Goal: Information Seeking & Learning: Learn about a topic

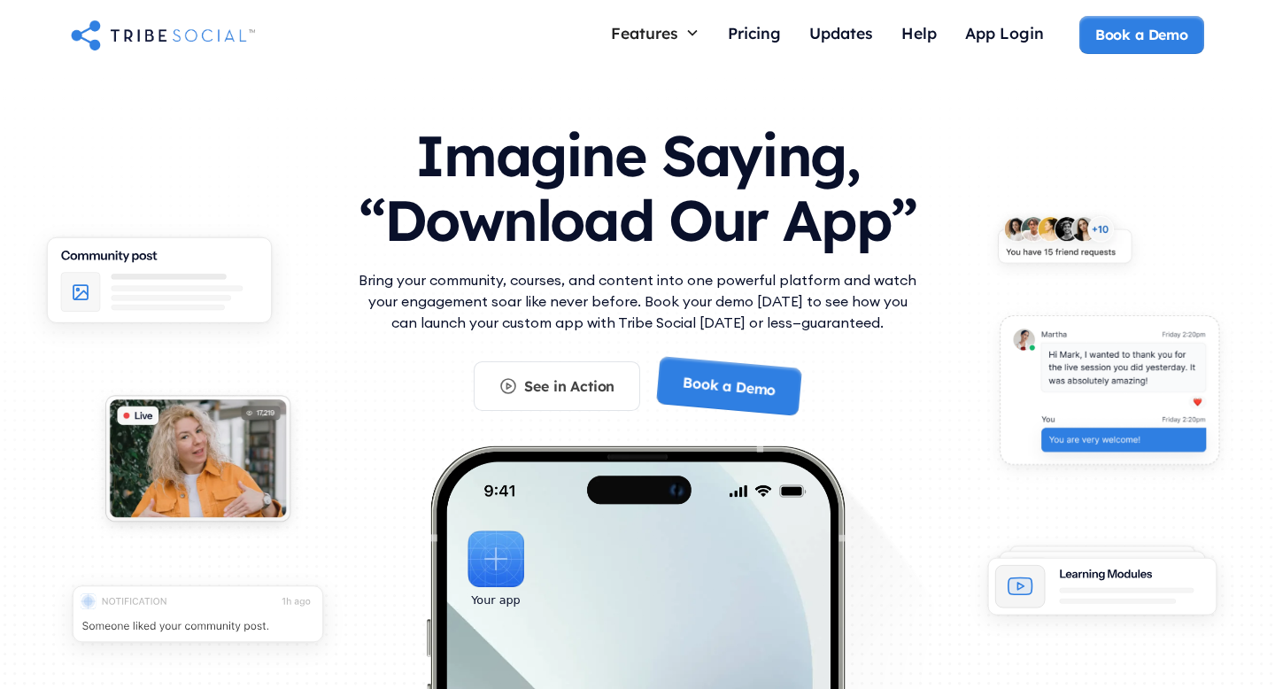
click at [619, 167] on h1 "Imagine Saying, “Download Our App”" at bounding box center [637, 183] width 567 height 157
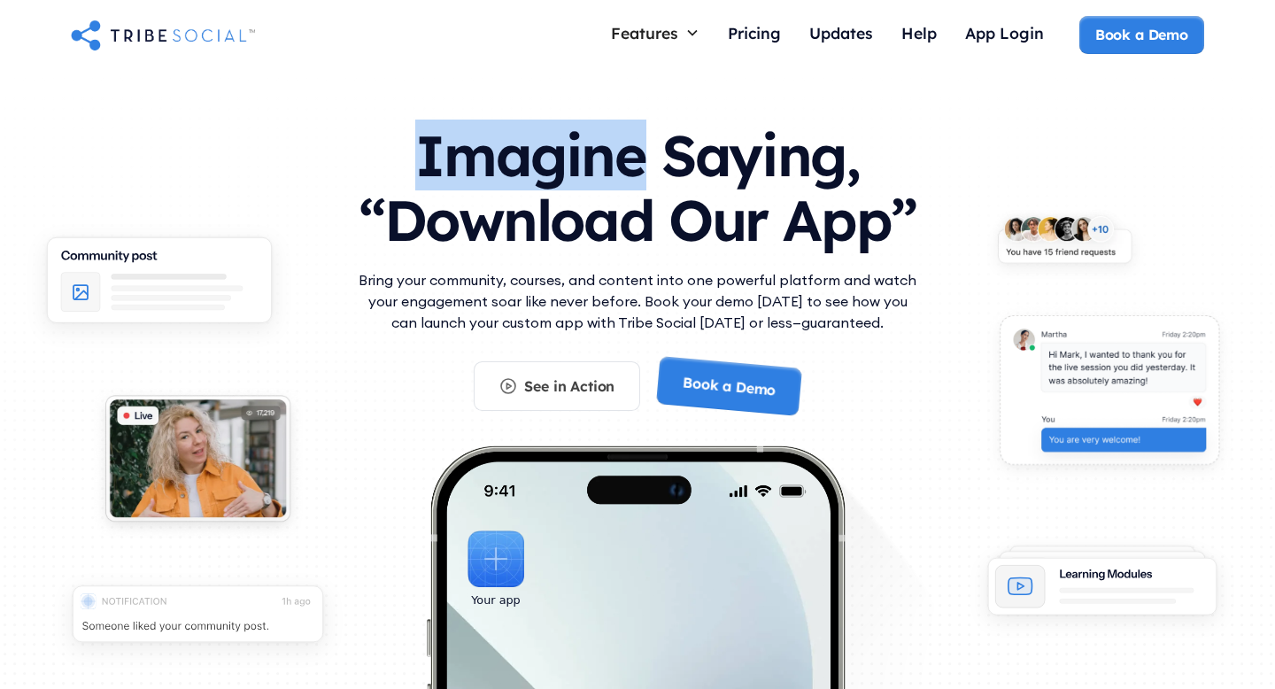
click at [619, 167] on h1 "Imagine Saying, “Download Our App”" at bounding box center [637, 183] width 567 height 157
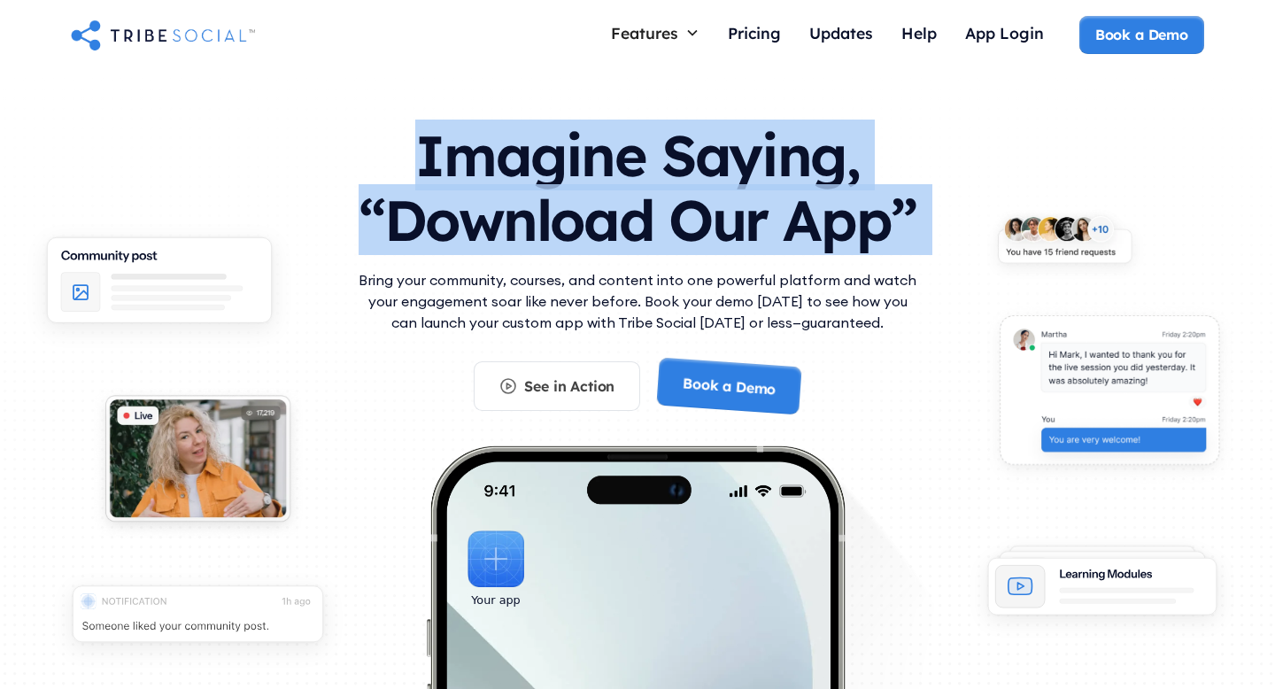
click at [619, 167] on h1 "Imagine Saying, “Download Our App”" at bounding box center [637, 183] width 567 height 157
click at [592, 238] on h1 "Imagine Saying, “Download Our App”" at bounding box center [637, 183] width 567 height 157
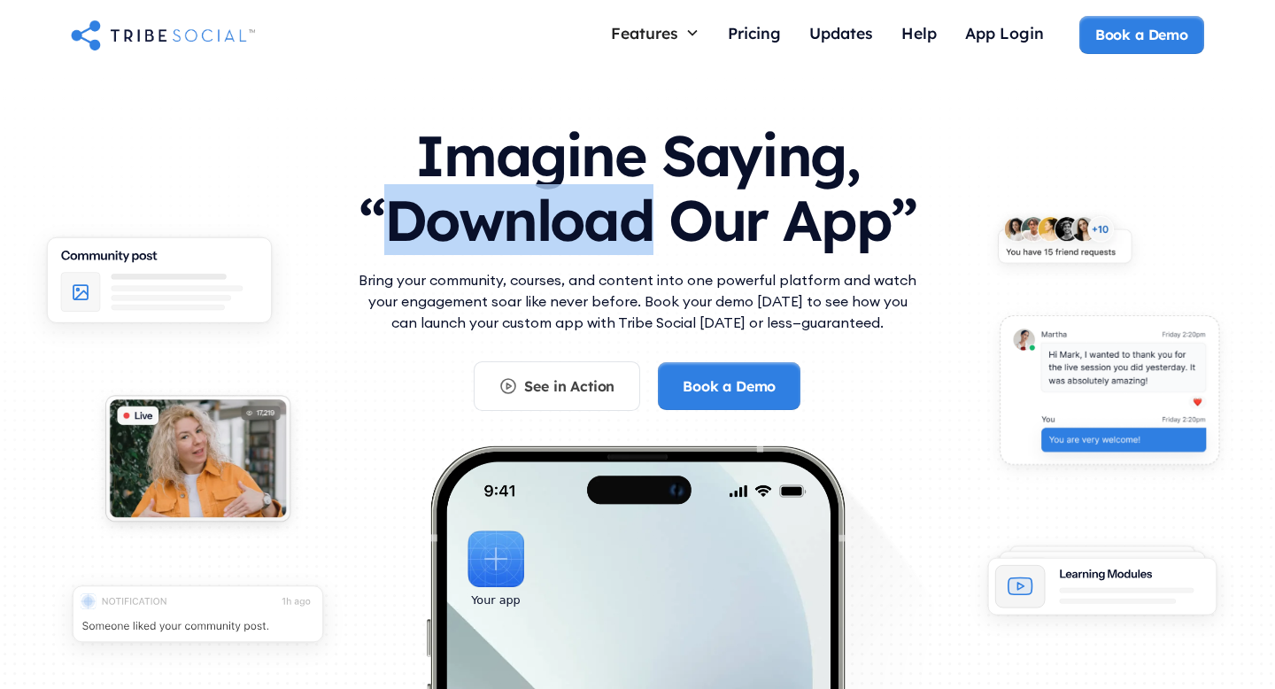
click at [592, 238] on h1 "Imagine Saying, “Download Our App”" at bounding box center [637, 183] width 567 height 157
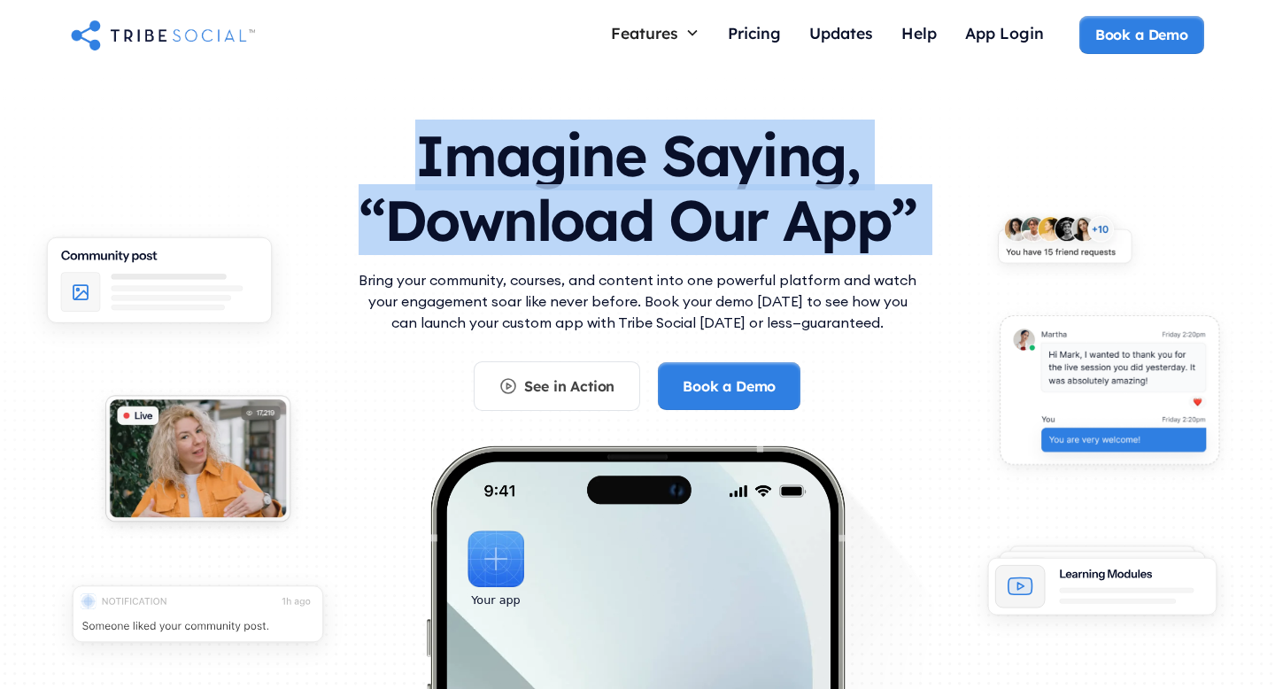
click at [592, 238] on h1 "Imagine Saying, “Download Our App”" at bounding box center [637, 183] width 567 height 157
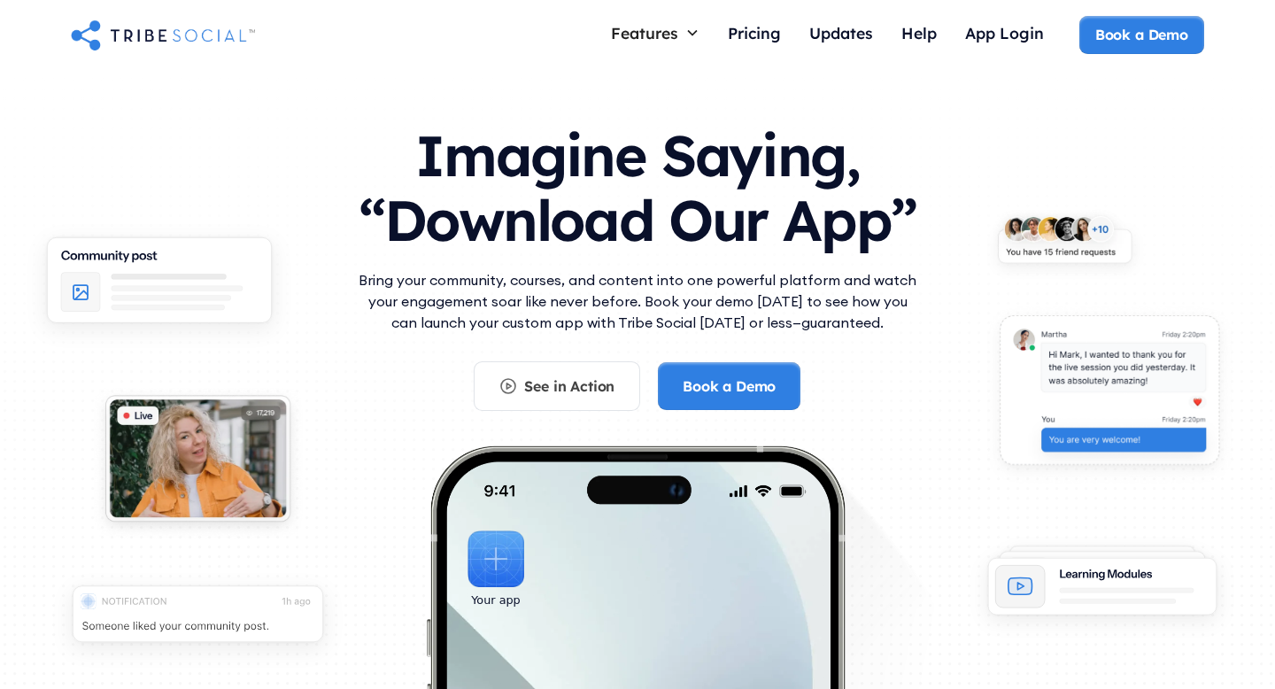
click at [707, 217] on h1 "Imagine Saying, “Download Our App”" at bounding box center [637, 183] width 567 height 157
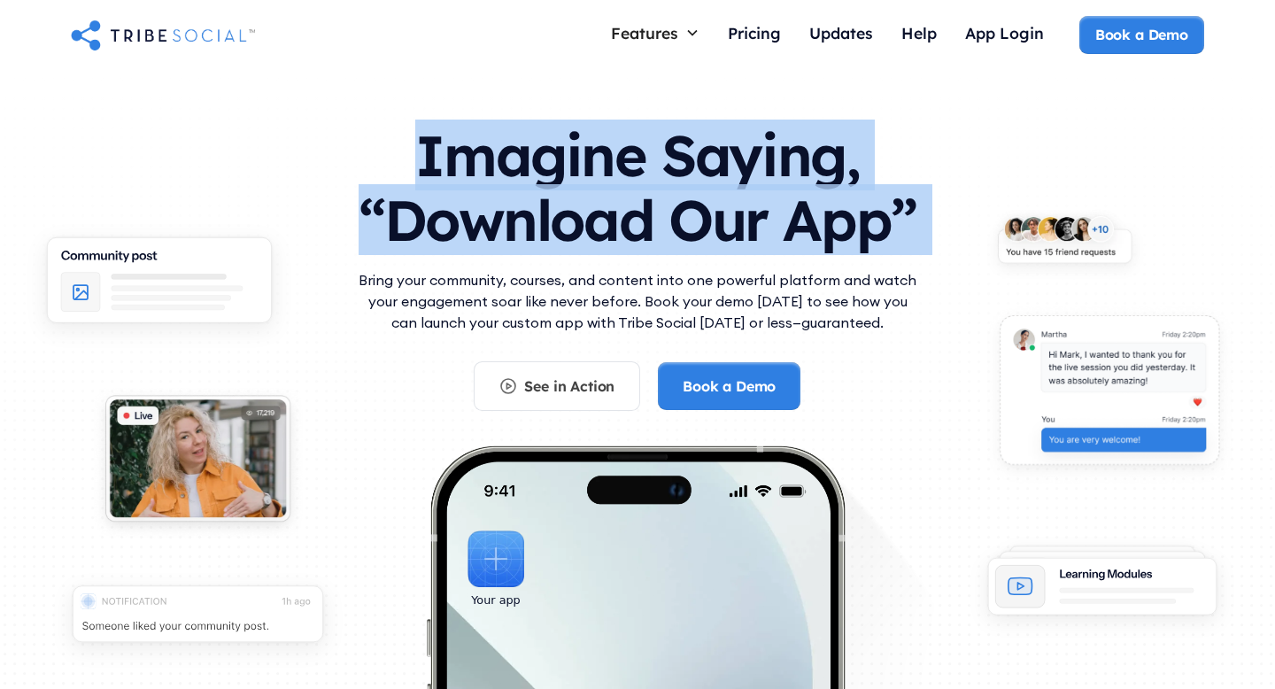
click at [707, 217] on h1 "Imagine Saying, “Download Our App”" at bounding box center [637, 183] width 567 height 157
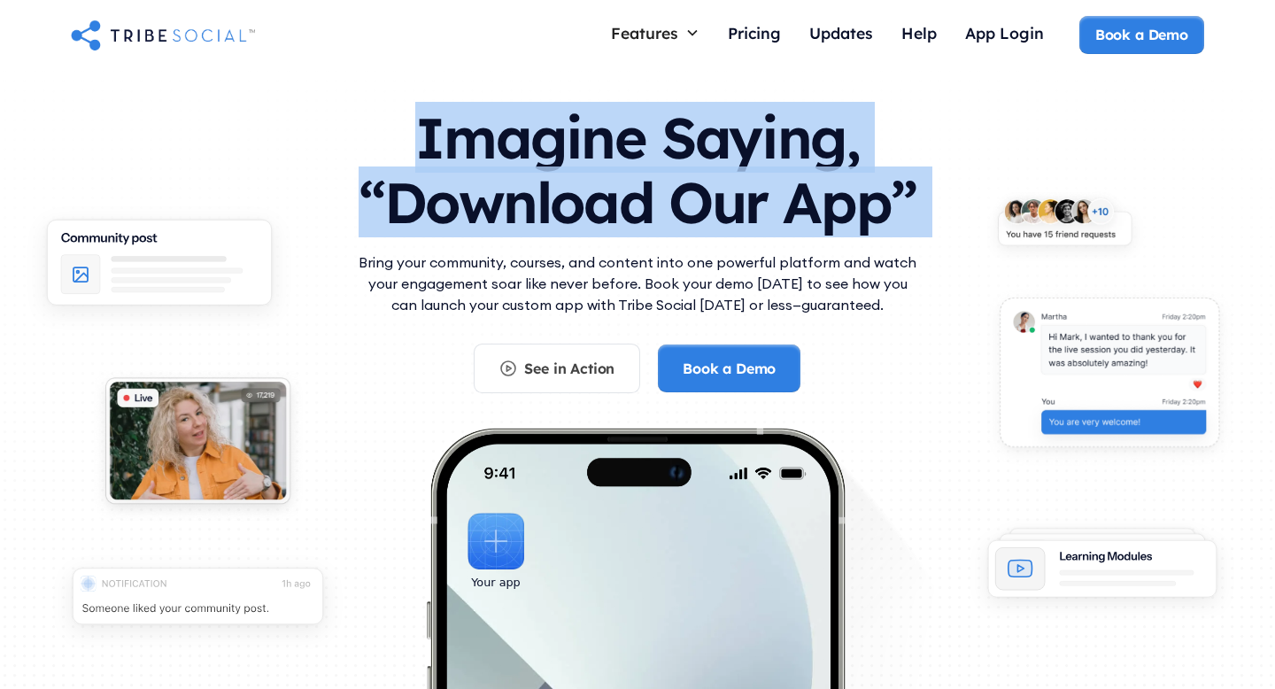
scroll to position [22, 0]
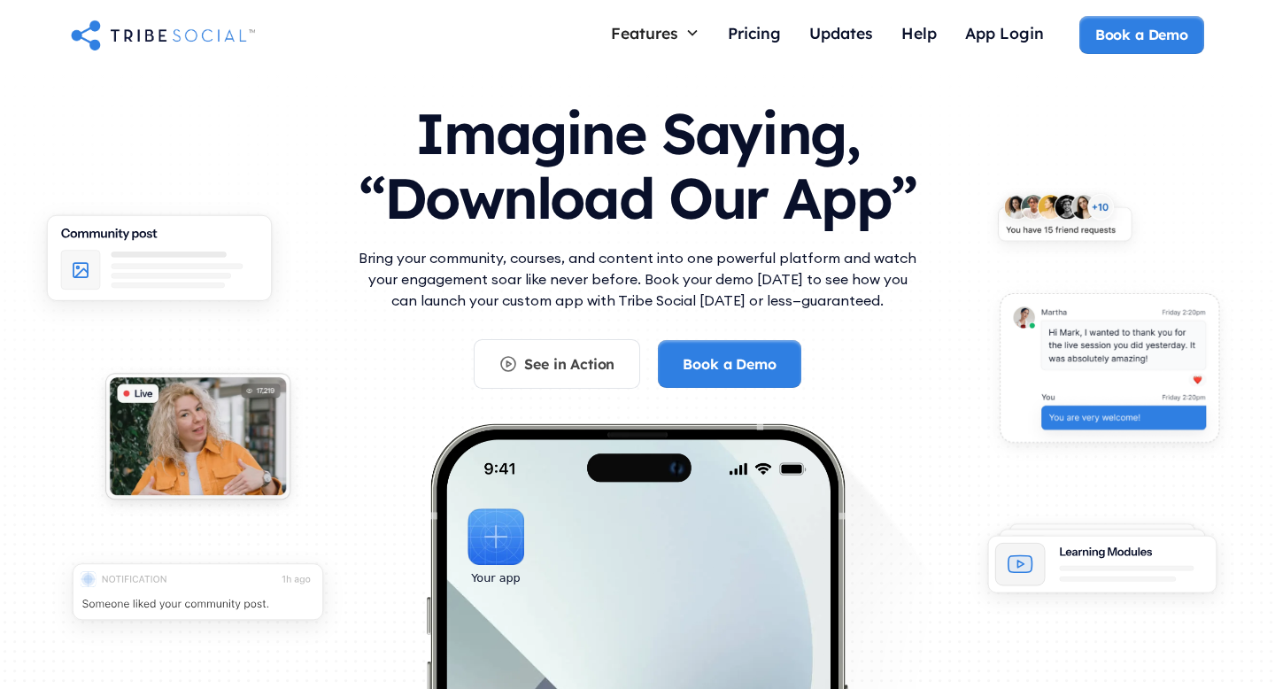
click at [499, 258] on p "Bring your community, courses, and content into one powerful platform and watch…" at bounding box center [637, 279] width 567 height 64
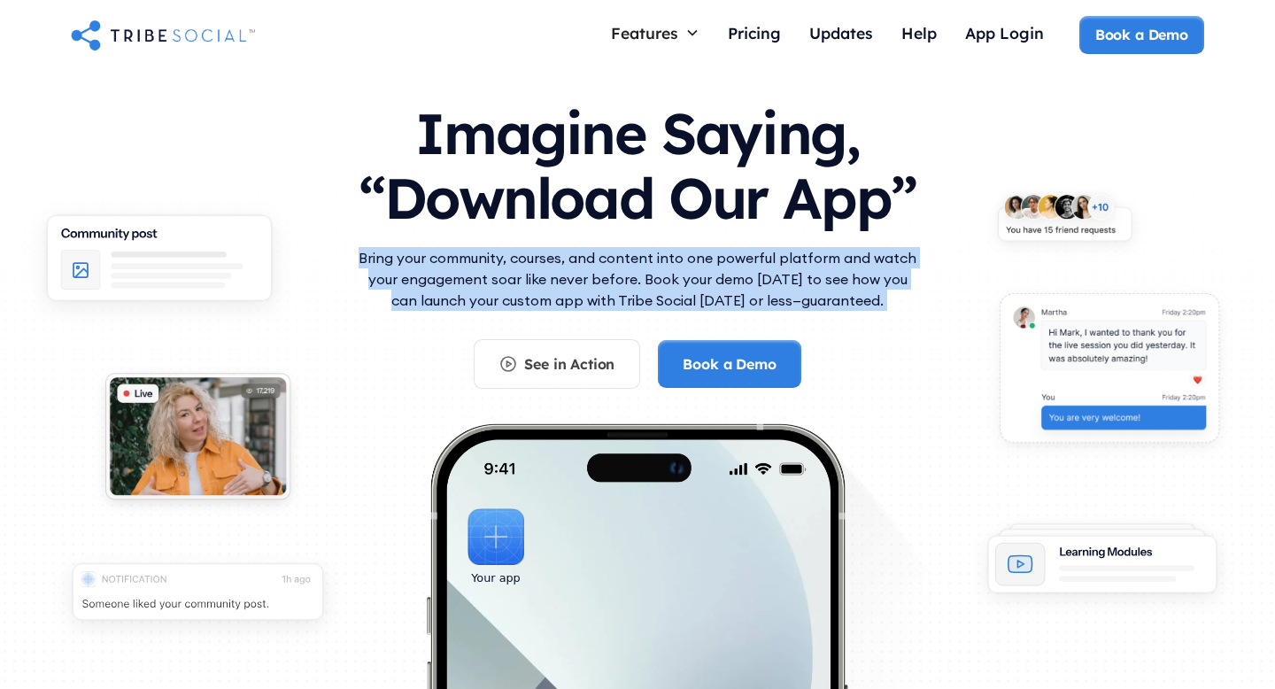
click at [499, 258] on p "Bring your community, courses, and content into one powerful platform and watch…" at bounding box center [637, 279] width 567 height 64
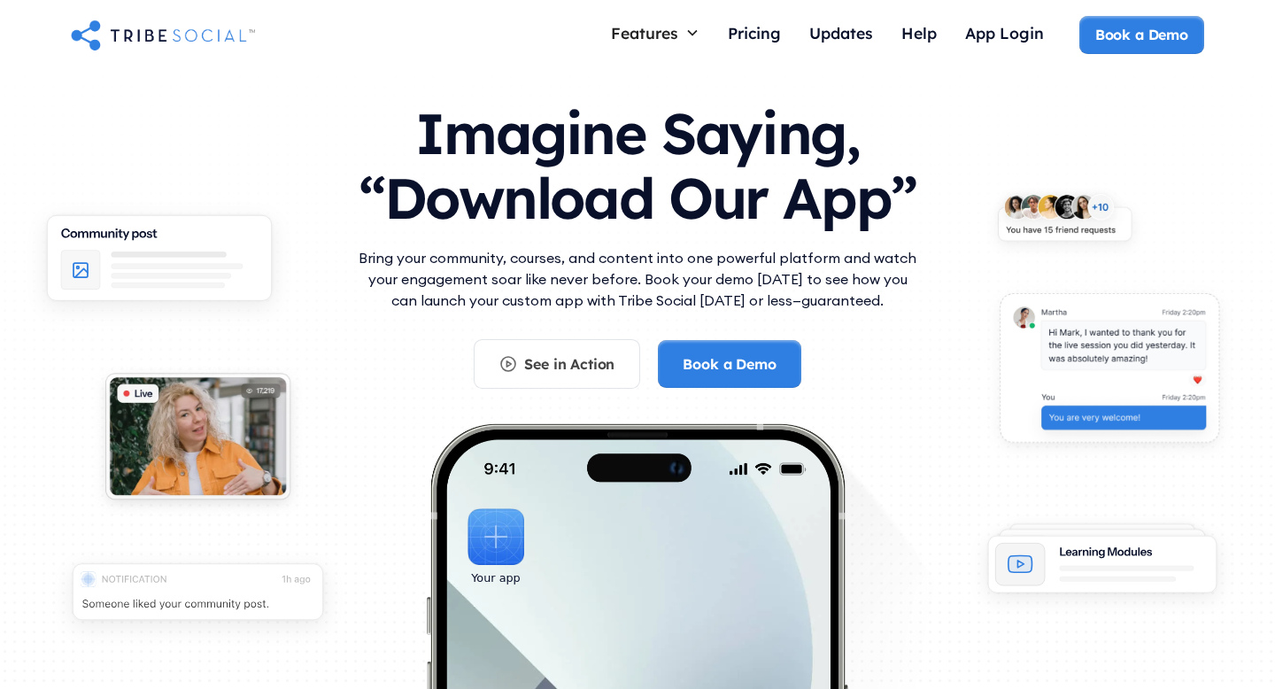
click at [546, 255] on p "Bring your community, courses, and content into one powerful platform and watch…" at bounding box center [637, 279] width 567 height 64
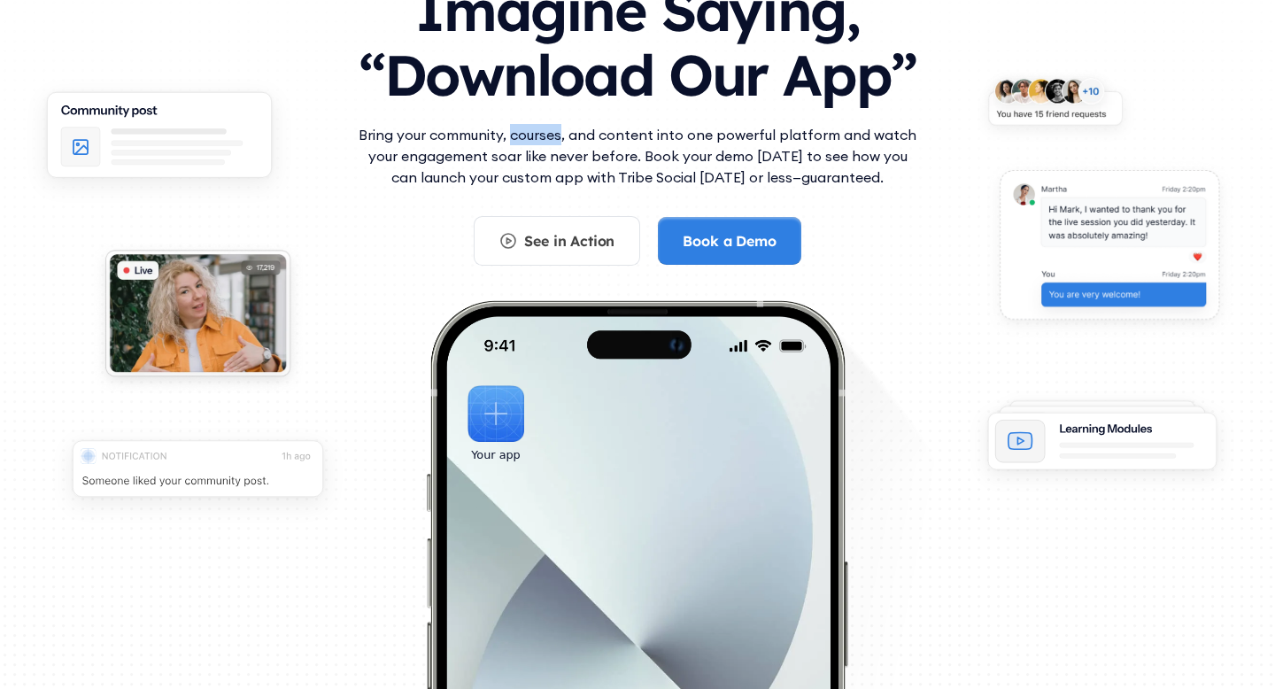
scroll to position [147, 0]
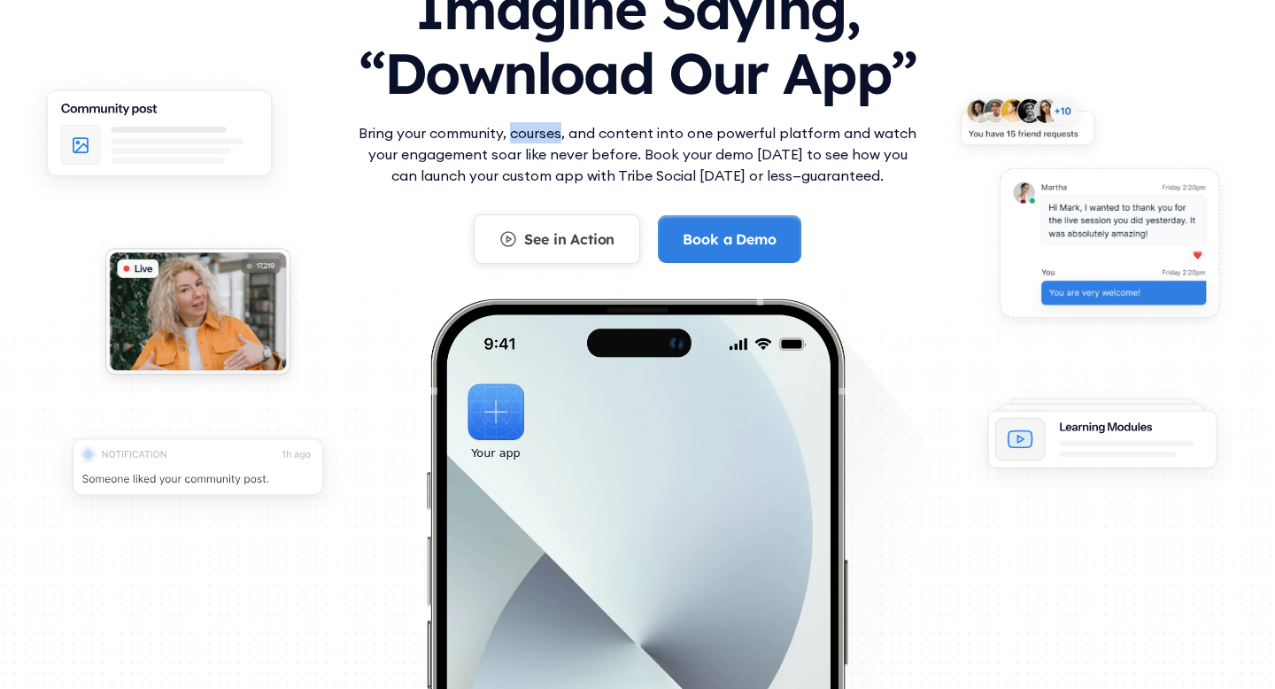
click at [574, 237] on div "See in Action" at bounding box center [569, 238] width 90 height 19
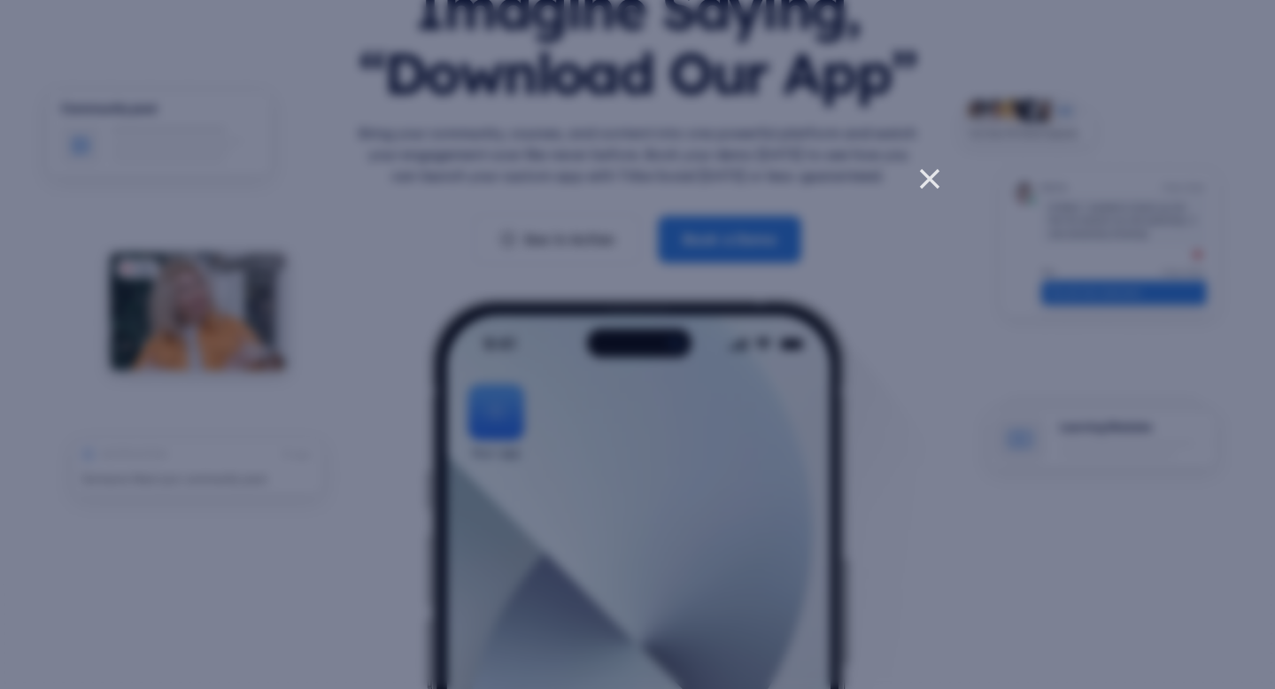
click at [935, 174] on icon at bounding box center [930, 179] width 18 height 18
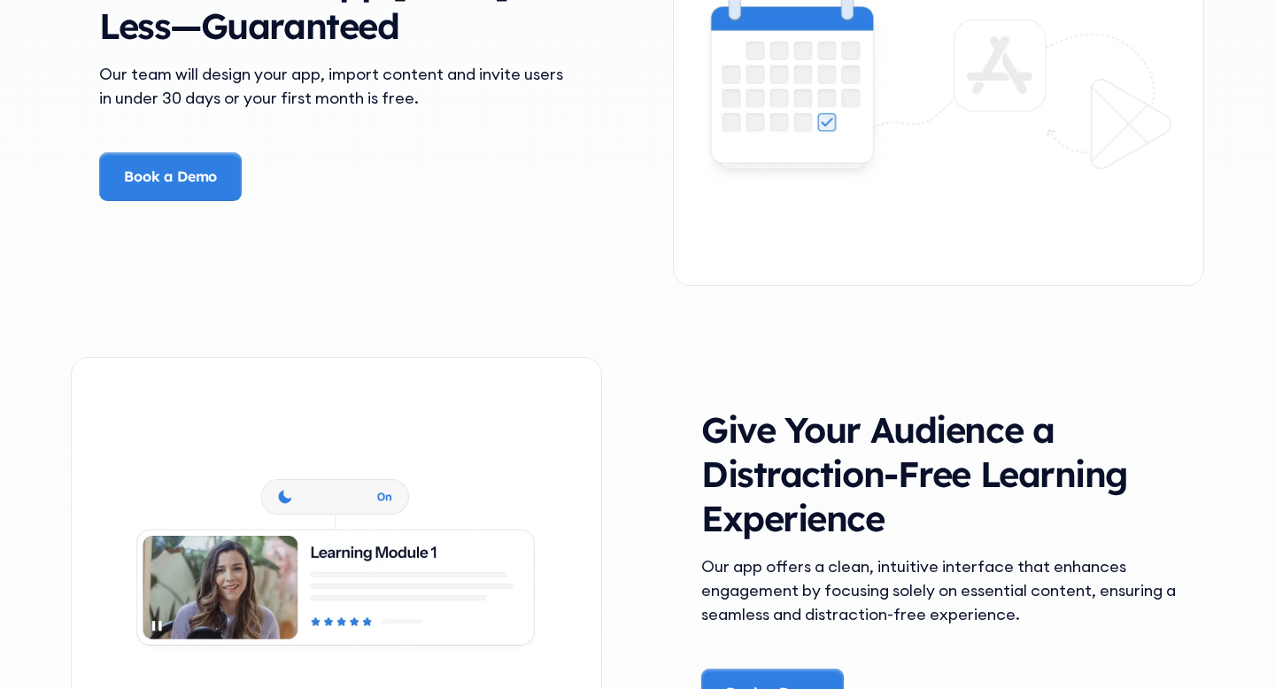
scroll to position [2791, 0]
